Goal: Complete application form

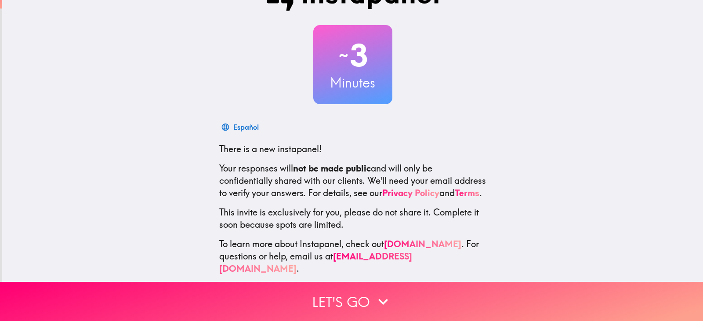
scroll to position [46, 0]
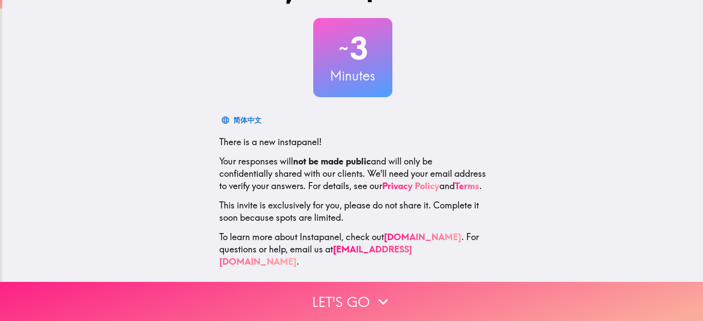
click at [345, 298] on button "Let's go" at bounding box center [351, 301] width 703 height 39
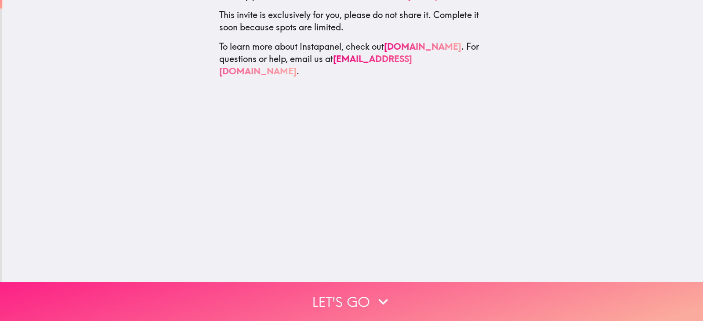
scroll to position [0, 0]
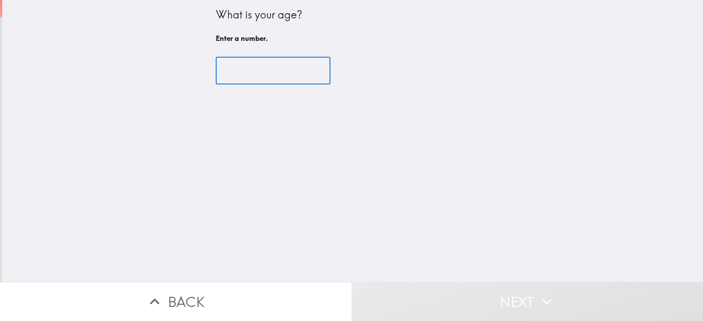
click at [267, 73] on input "number" at bounding box center [273, 70] width 115 height 27
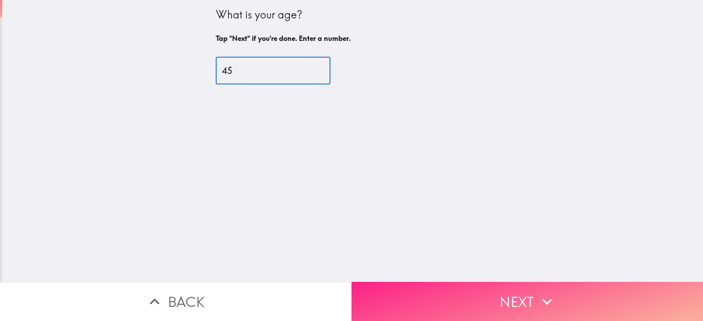
type input "45"
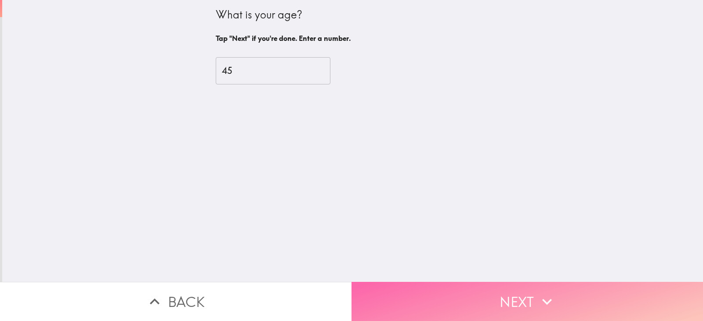
click at [552, 301] on icon "button" at bounding box center [546, 301] width 19 height 19
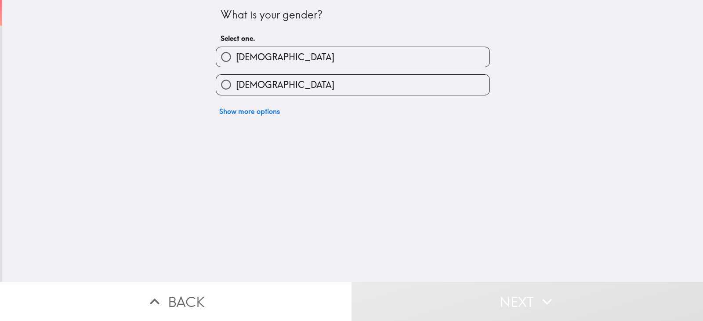
click at [278, 61] on label "[DEMOGRAPHIC_DATA]" at bounding box center [352, 57] width 273 height 20
click at [236, 61] on input "[DEMOGRAPHIC_DATA]" at bounding box center [226, 57] width 20 height 20
radio input "true"
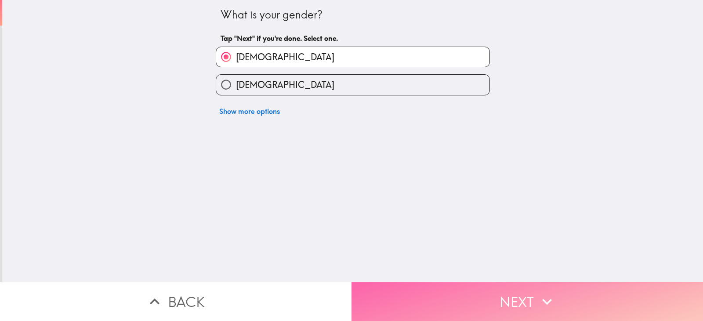
click at [528, 282] on button "Next" at bounding box center [528, 301] width 352 height 39
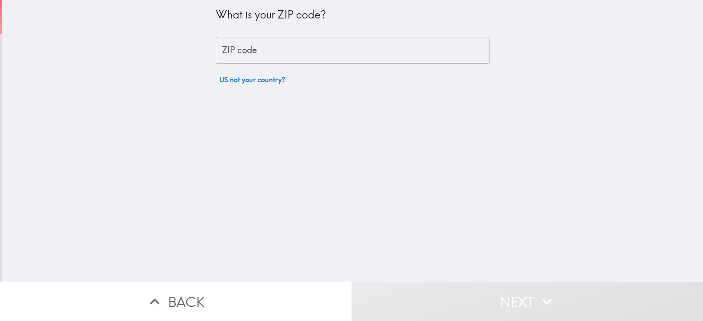
click at [280, 58] on input "ZIP code" at bounding box center [353, 50] width 274 height 27
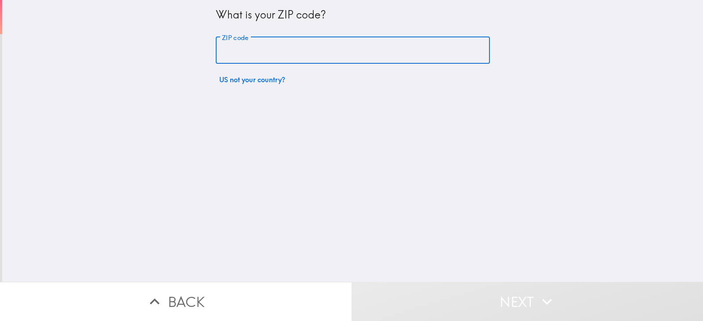
type input "9"
type input "79414"
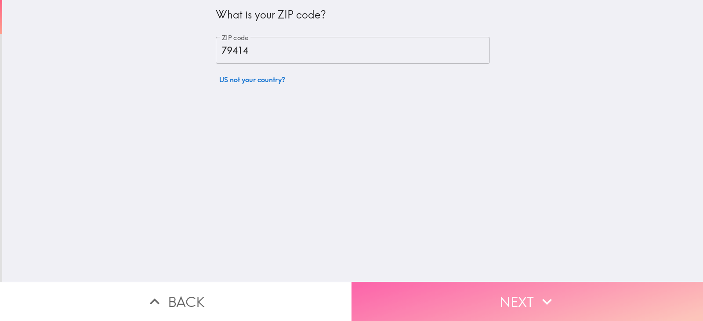
click at [485, 294] on button "Next" at bounding box center [528, 301] width 352 height 39
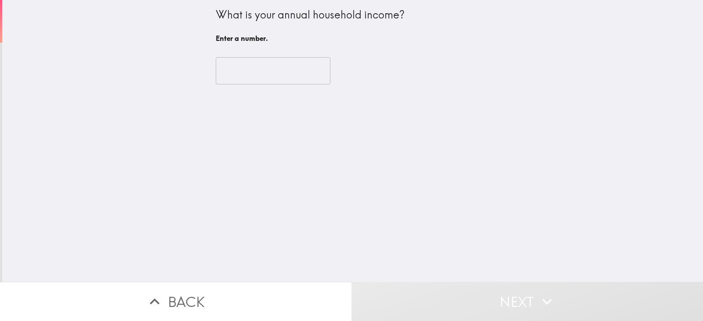
click at [266, 73] on input "number" at bounding box center [273, 70] width 115 height 27
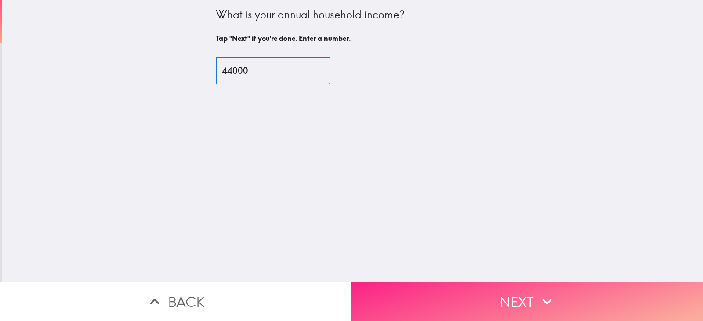
type input "44000"
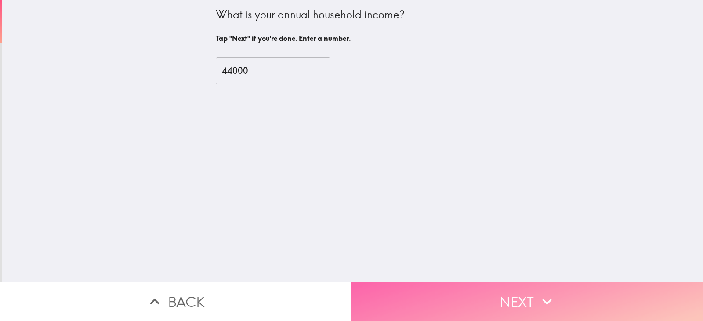
click at [513, 298] on button "Next" at bounding box center [528, 301] width 352 height 39
